Goal: Obtain resource: Obtain resource

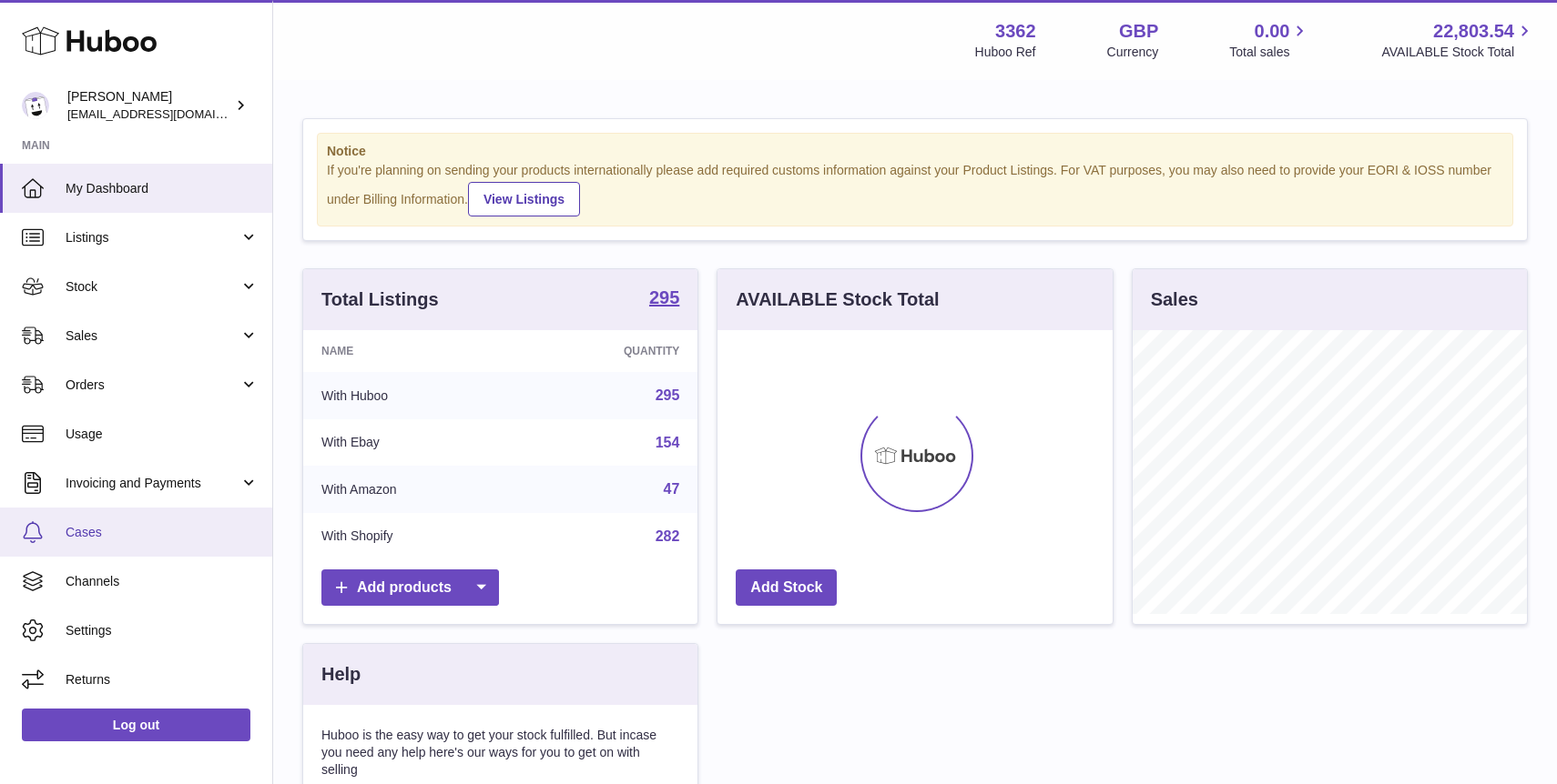
scroll to position [284, 394]
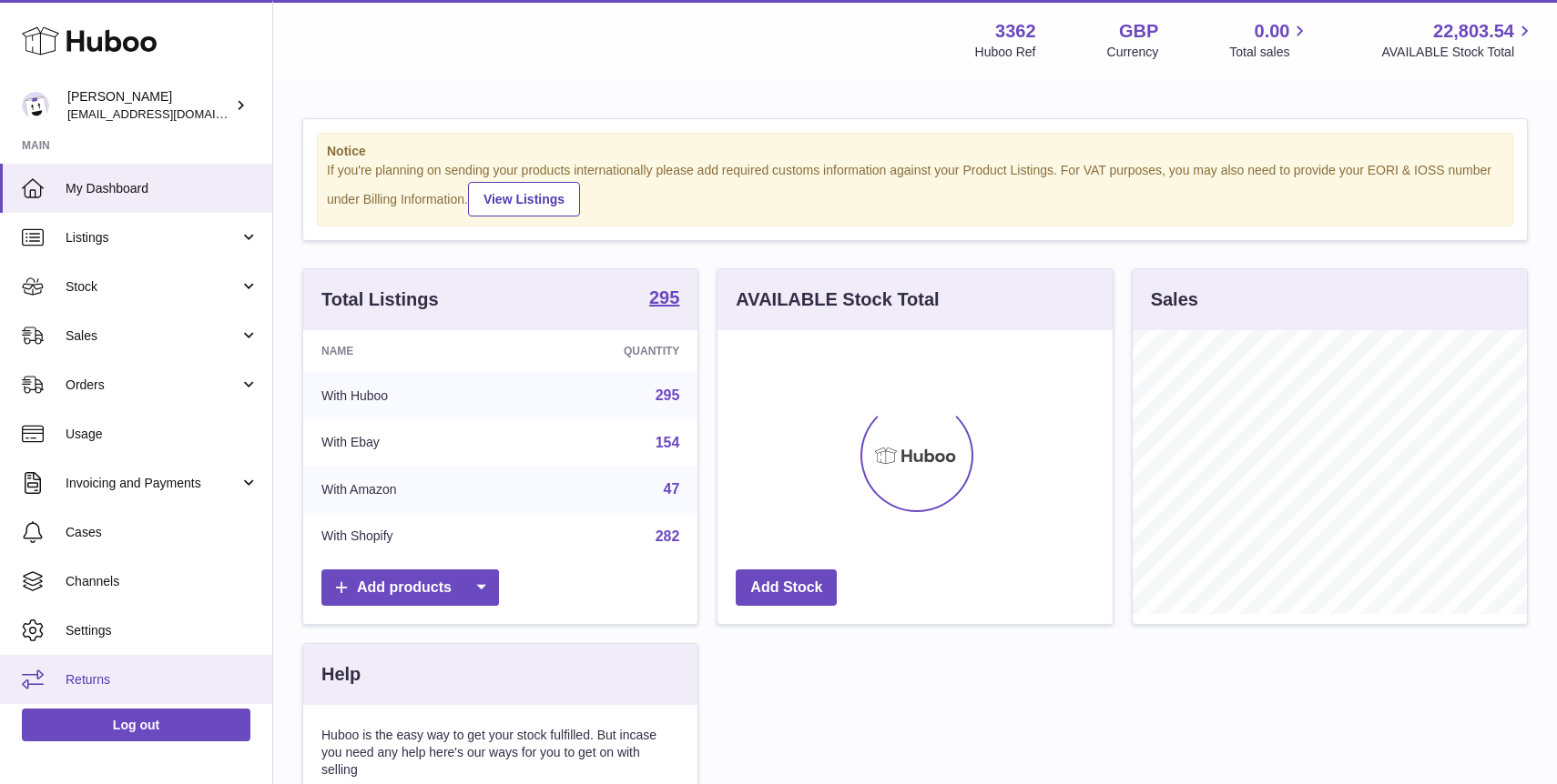
click at [192, 674] on span "Returns" at bounding box center [162, 679] width 193 height 17
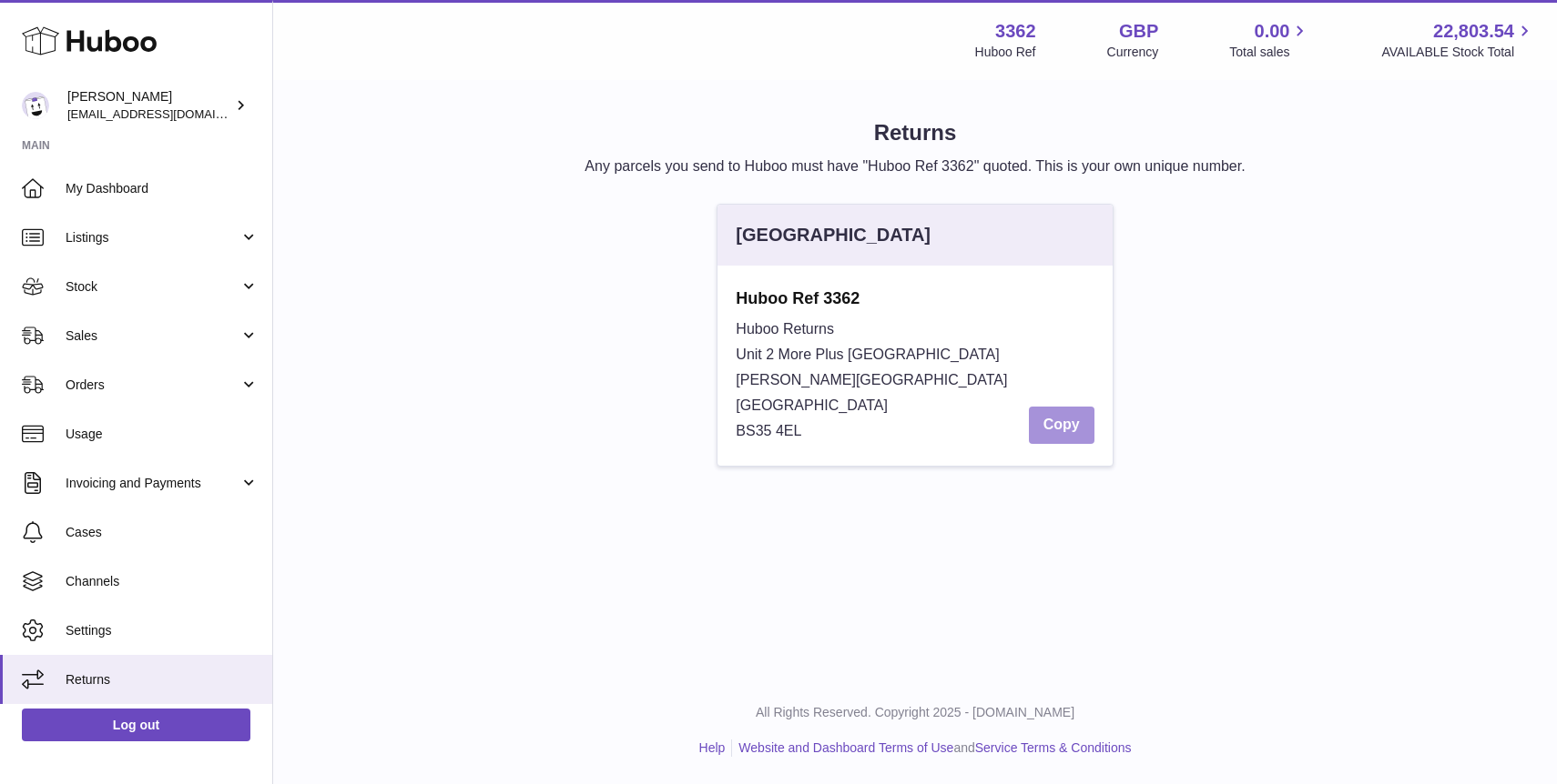
click at [1050, 435] on button "Copy" at bounding box center [1062, 425] width 66 height 37
click at [770, 439] on span "BS35 4EL" at bounding box center [769, 431] width 66 height 16
copy div "BS35 4EL"
